Goal: Task Accomplishment & Management: Complete application form

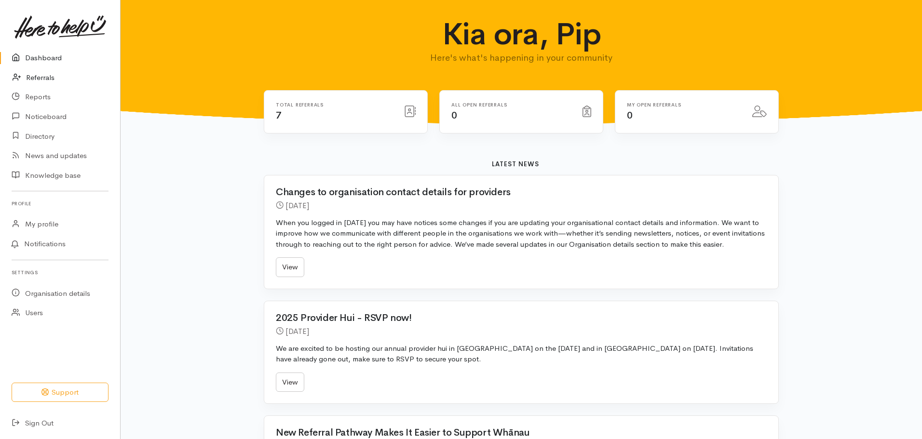
click at [54, 74] on link "Referrals" at bounding box center [60, 78] width 120 height 20
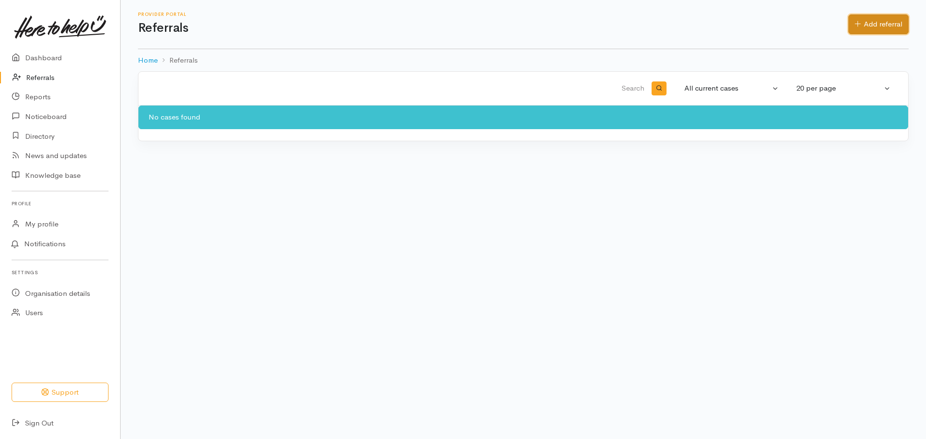
click at [862, 19] on link "Add referral" at bounding box center [878, 24] width 60 height 20
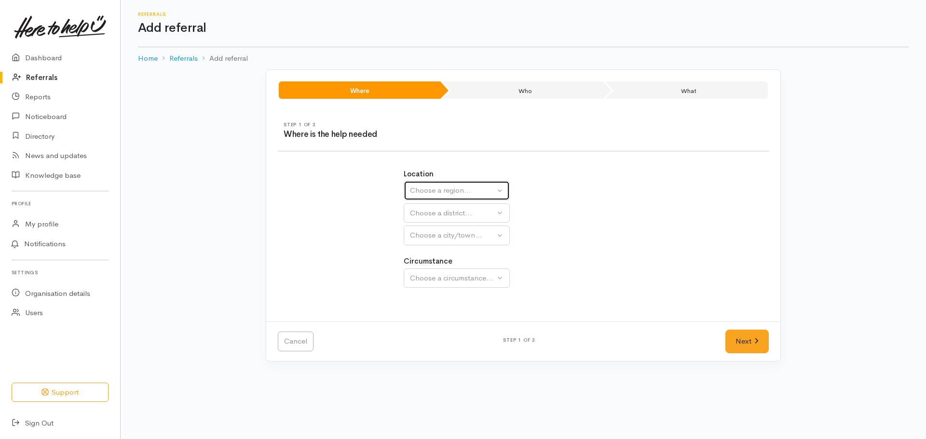
click at [447, 189] on div "Choose a region..." at bounding box center [452, 190] width 85 height 11
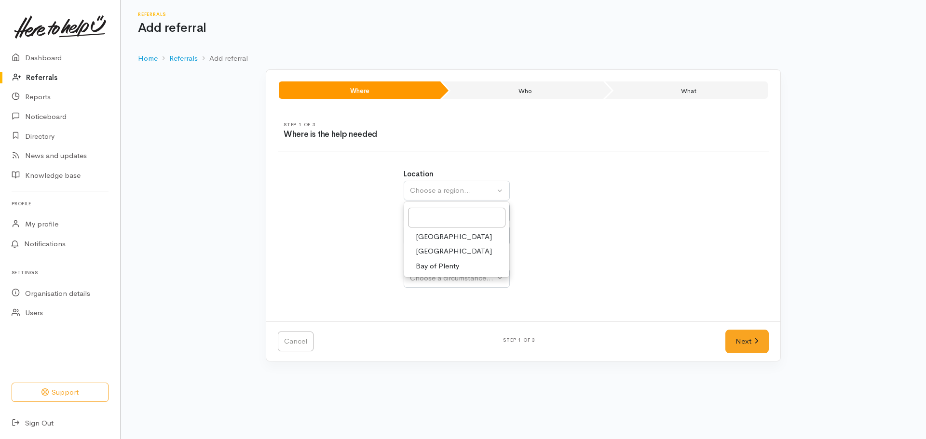
click at [434, 266] on span "Bay of Plenty" at bounding box center [437, 266] width 43 height 11
select select "4"
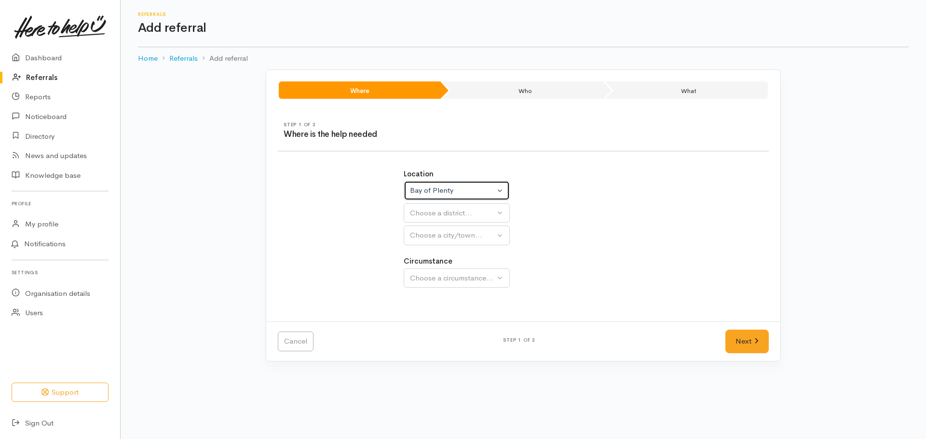
select select
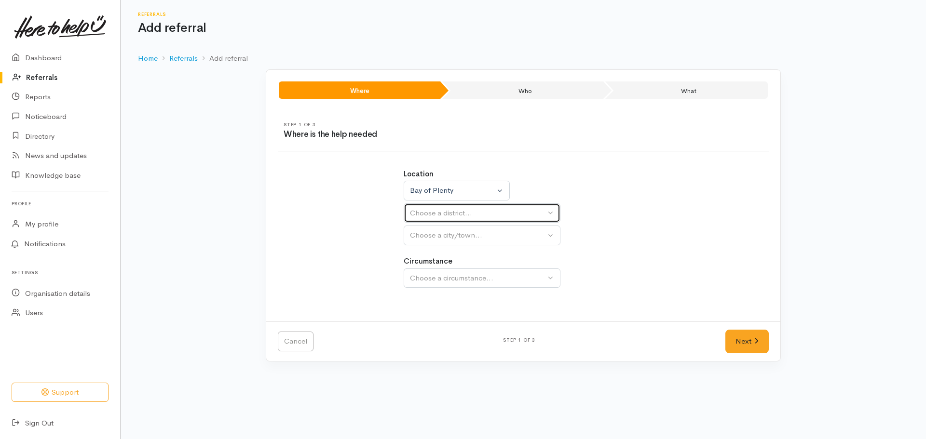
click at [490, 214] on div "Choose a district..." at bounding box center [477, 213] width 135 height 11
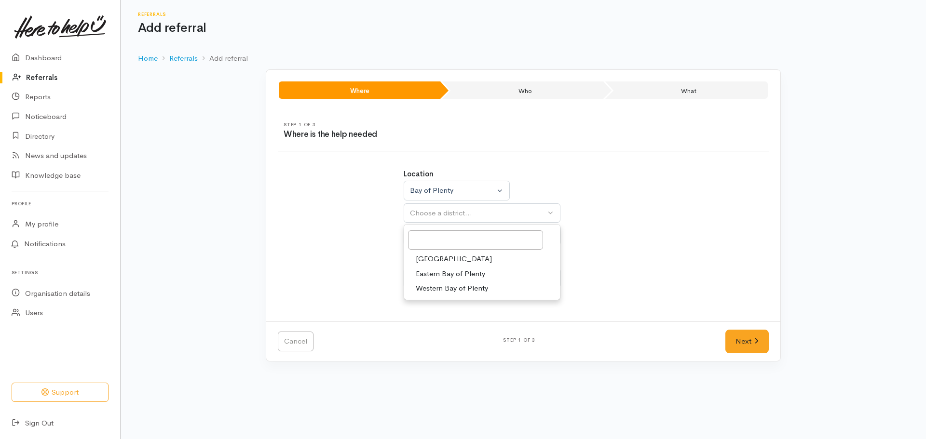
click at [444, 259] on span "Tauranga" at bounding box center [454, 259] width 76 height 11
select select "6"
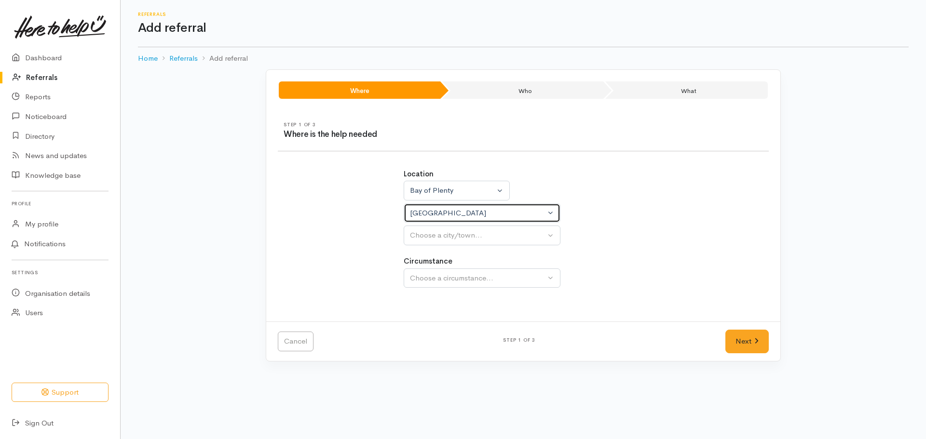
select select
click at [476, 231] on div "Choose a city/town..." at bounding box center [477, 235] width 135 height 11
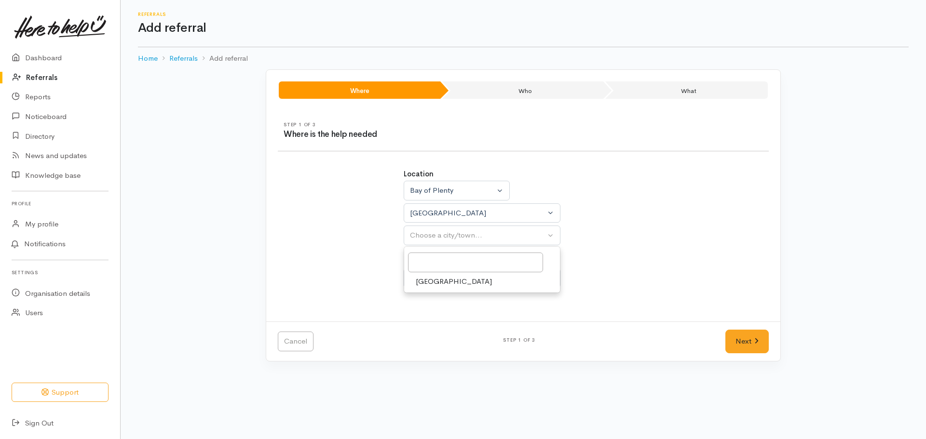
click at [429, 278] on span "Tauranga" at bounding box center [454, 281] width 76 height 11
select select "4"
click at [440, 271] on button "Choose a circumstance..." at bounding box center [482, 279] width 157 height 20
click at [445, 323] on span "Community" at bounding box center [434, 324] width 37 height 11
select select "2"
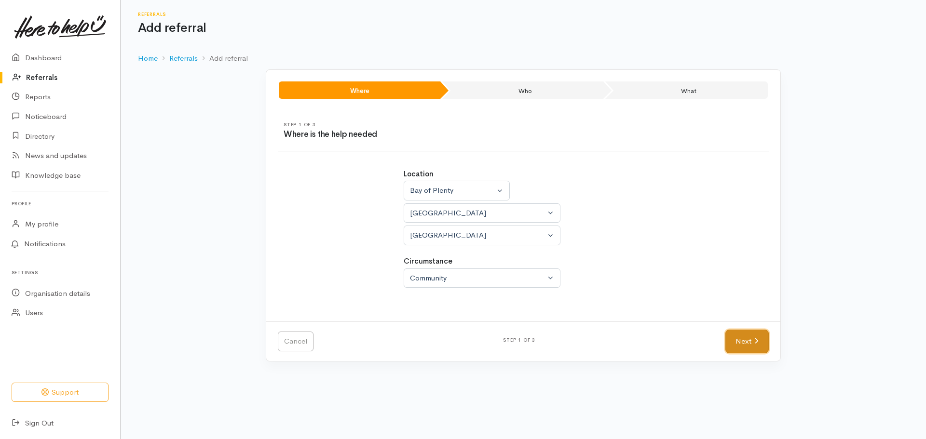
click at [728, 341] on link "Next" at bounding box center [746, 342] width 43 height 24
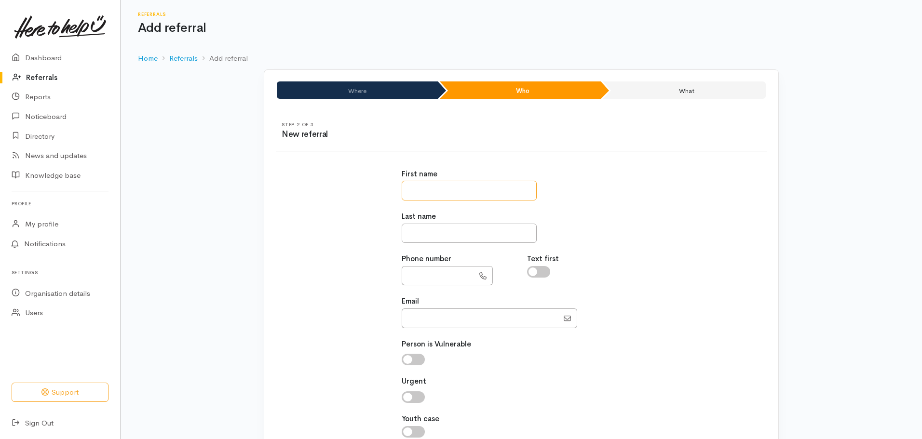
click at [420, 197] on input "text" at bounding box center [469, 191] width 135 height 20
type input "*****"
click at [420, 233] on input "text" at bounding box center [469, 234] width 135 height 20
type input "*******"
click at [437, 280] on input "text" at bounding box center [438, 276] width 72 height 20
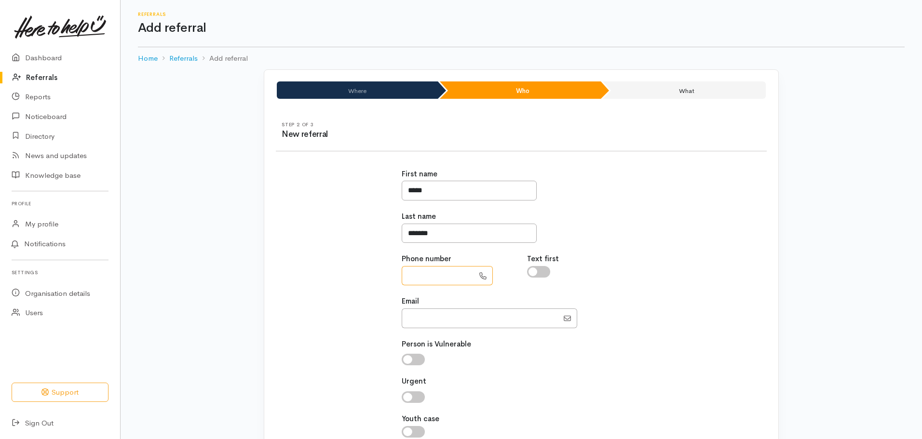
click at [430, 282] on input "text" at bounding box center [438, 276] width 72 height 20
type input "**********"
click at [453, 321] on input "Email" at bounding box center [480, 319] width 157 height 20
paste input "sarahfaithdale96@gmail.com"
click at [423, 316] on input "Email" at bounding box center [480, 319] width 157 height 20
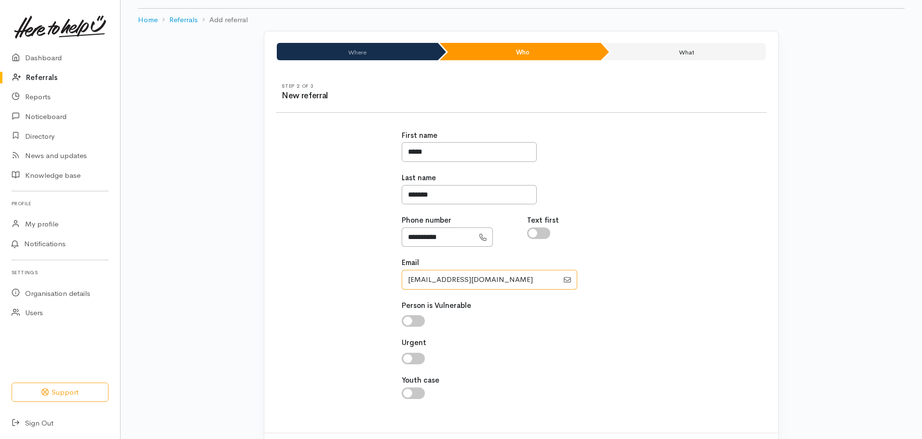
scroll to position [83, 0]
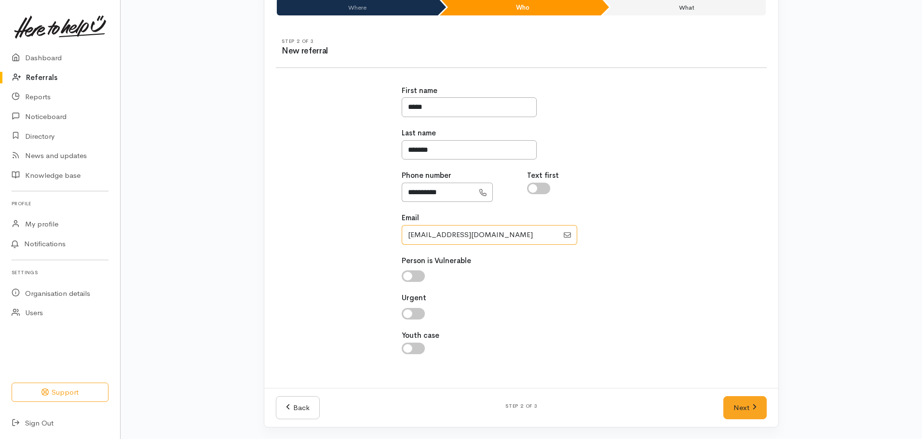
type input "sarahfaithdale96@gmail.com"
click at [417, 274] on input "checkbox" at bounding box center [413, 276] width 23 height 12
checkbox input "true"
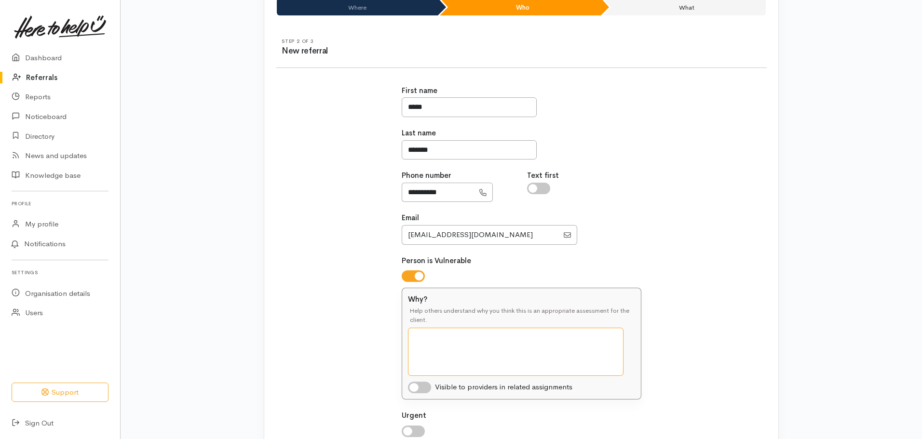
click at [454, 350] on textarea "Why?" at bounding box center [515, 352] width 215 height 48
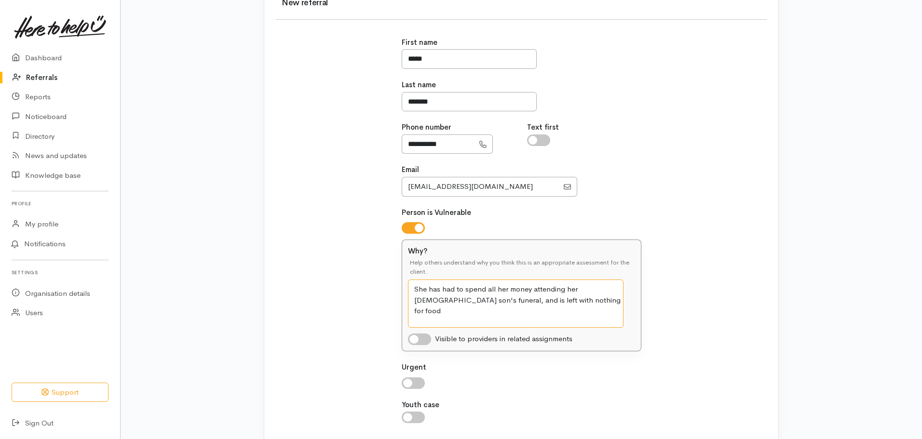
scroll to position [201, 0]
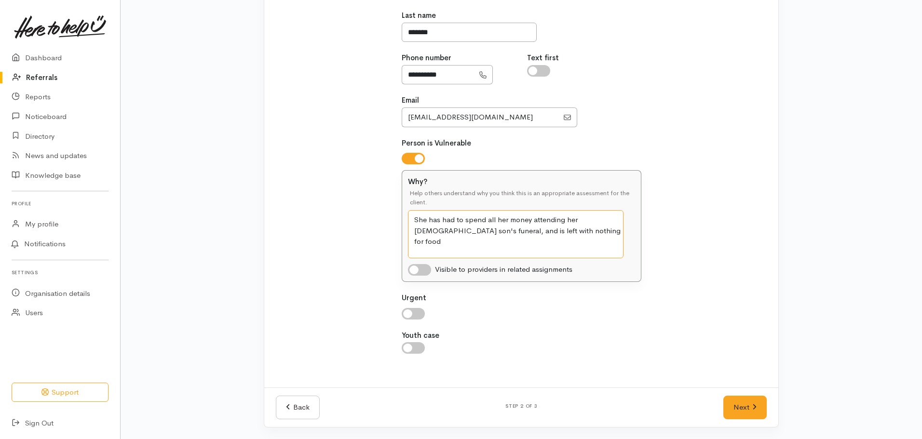
type textarea "She has had to spend all her money attending her god son's funeral, and is left…"
click at [418, 310] on input "checkbox" at bounding box center [413, 314] width 23 height 12
checkbox input "true"
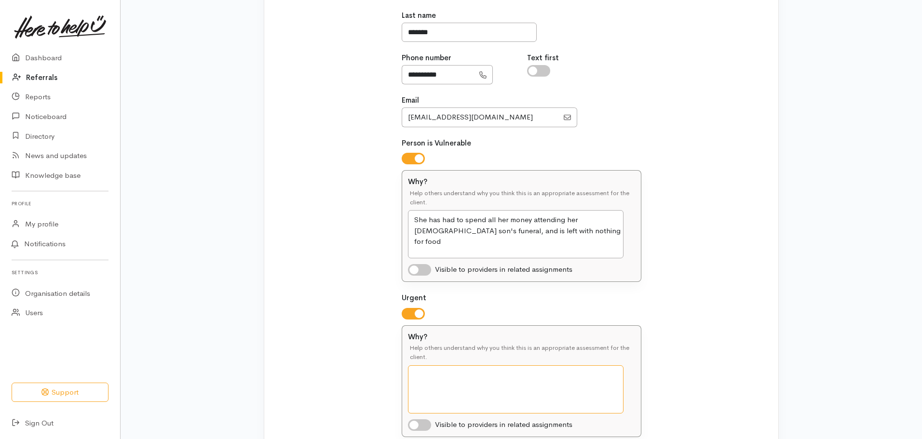
click at [433, 382] on textarea "Why?" at bounding box center [515, 389] width 215 height 48
type textarea "She has no food"
click at [436, 231] on textarea "She has had to spend all her money attending her god son's funeral, and is left…" at bounding box center [515, 234] width 215 height 48
type textarea "She has had to spend all her money attending her god son's funeral in Hamilton,…"
click at [485, 377] on textarea "She has no food" at bounding box center [515, 389] width 215 height 48
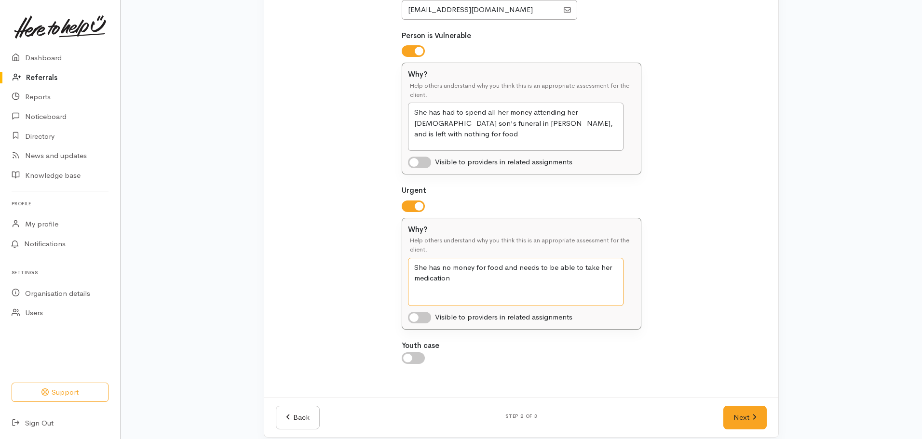
scroll to position [319, 0]
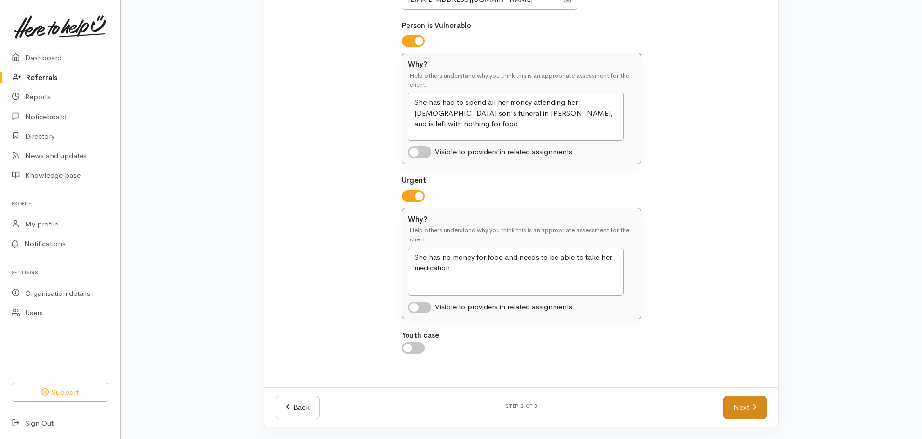
type textarea "She has no money for food and needs to be able to take her medication"
click at [747, 413] on link "Next" at bounding box center [744, 408] width 43 height 24
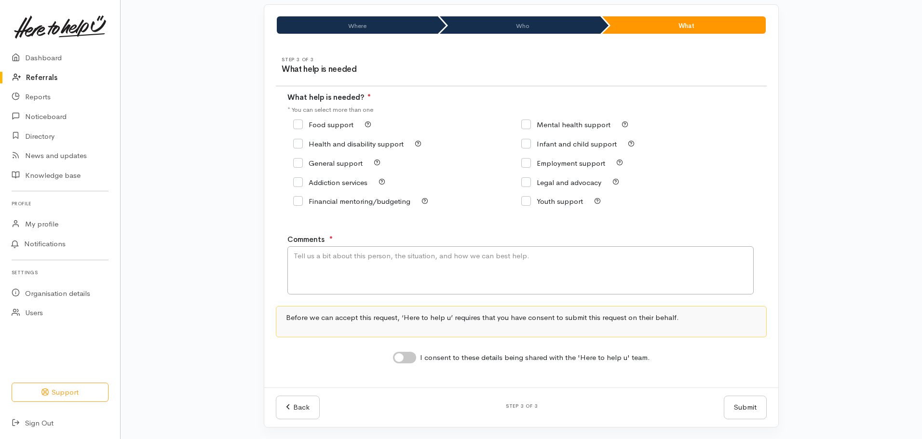
scroll to position [65, 0]
click at [297, 127] on input "Food support" at bounding box center [323, 124] width 60 height 7
checkbox input "true"
click at [354, 268] on textarea "Comments" at bounding box center [520, 270] width 466 height 48
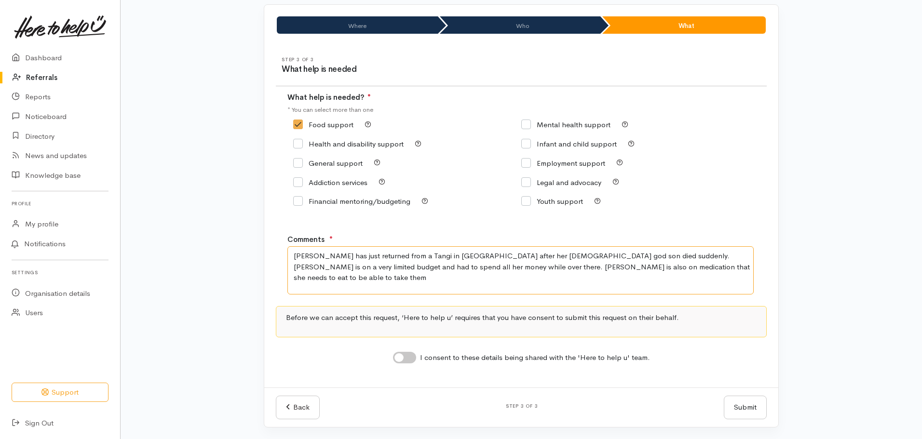
type textarea "Sarah has just returned from a Tangi in Hamilton after her 14 year old god son …"
click at [416, 360] on input "I consent to these details being shared with the 'Here to help u' team." at bounding box center [404, 358] width 23 height 12
checkbox input "true"
click at [741, 403] on button "Submit" at bounding box center [745, 408] width 43 height 24
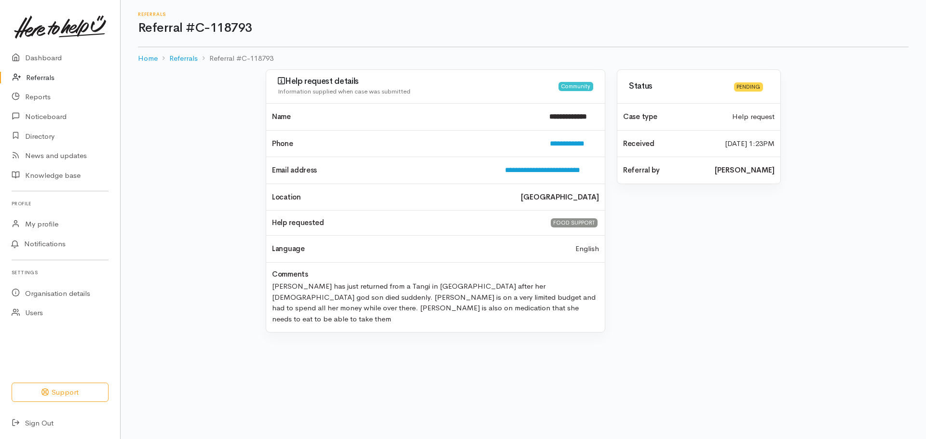
click at [47, 72] on link "Referrals" at bounding box center [60, 78] width 120 height 20
